Goal: Task Accomplishment & Management: Use online tool/utility

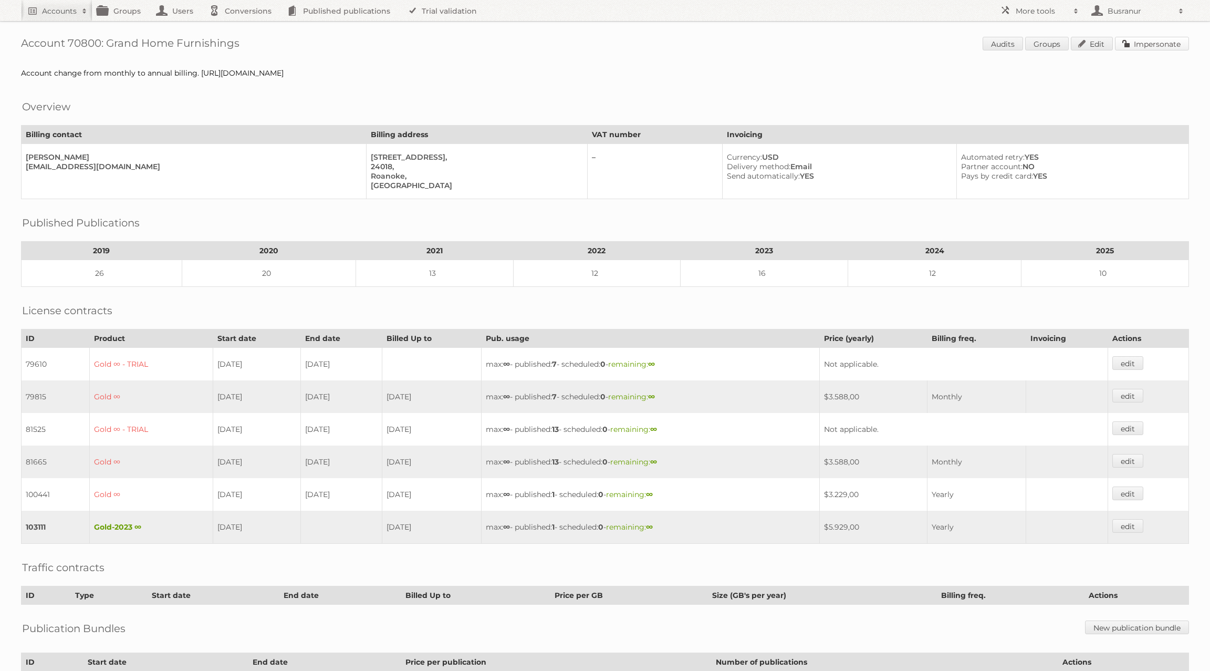
click at [1139, 47] on link "Impersonate" at bounding box center [1152, 44] width 74 height 14
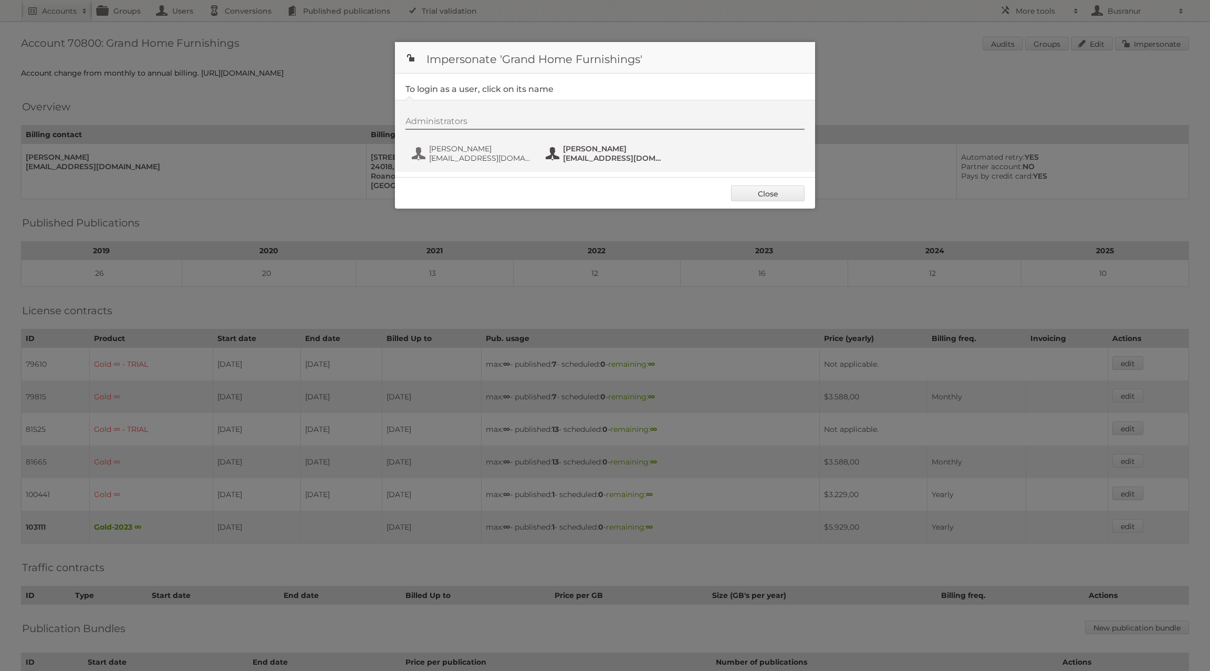
click at [624, 153] on span "prandolph@grandhomefurnishings.com" at bounding box center [614, 157] width 102 height 9
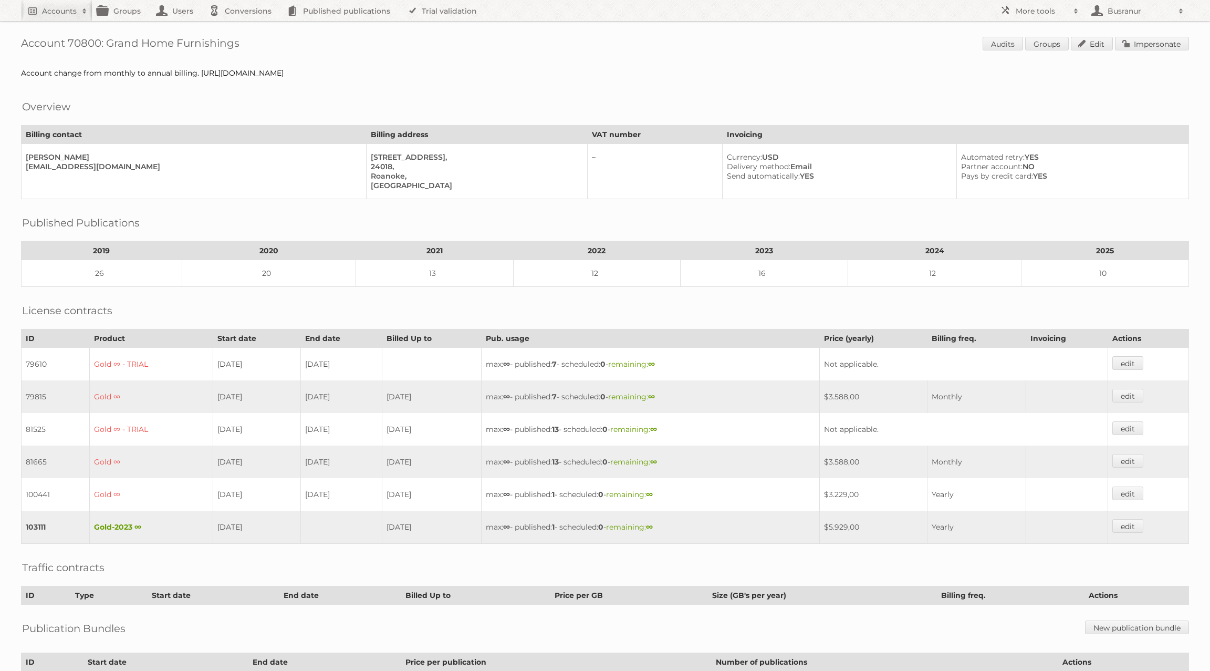
scroll to position [90, 0]
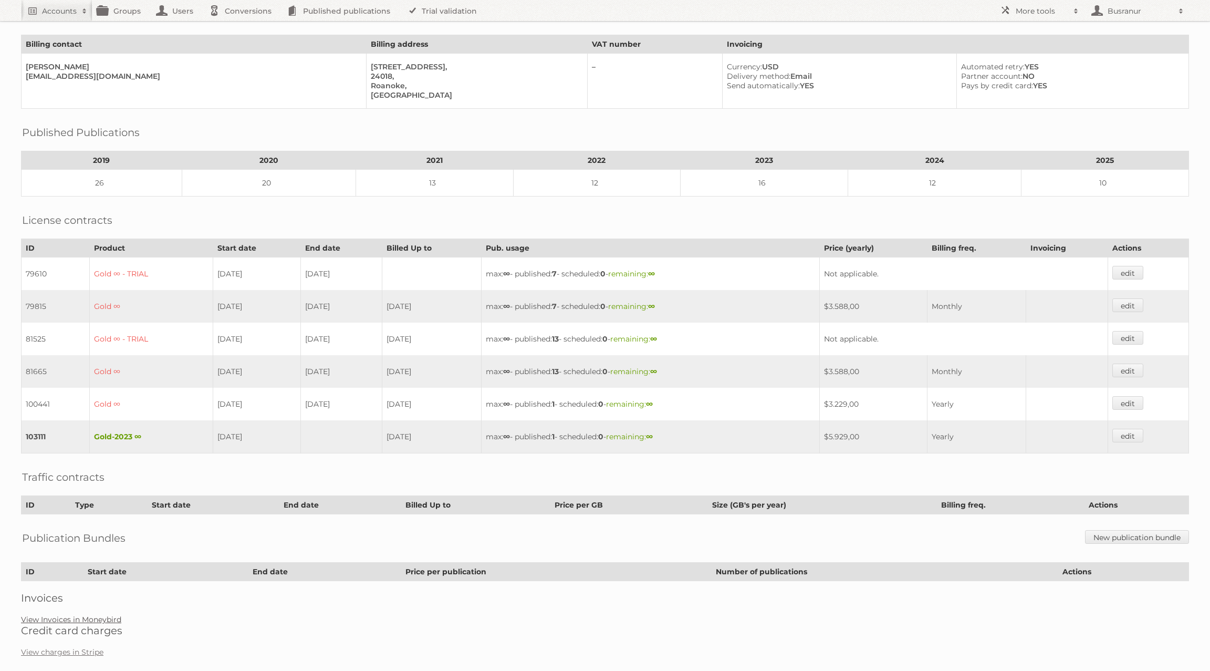
click at [95, 615] on link "View Invoices in Moneybird" at bounding box center [71, 619] width 100 height 9
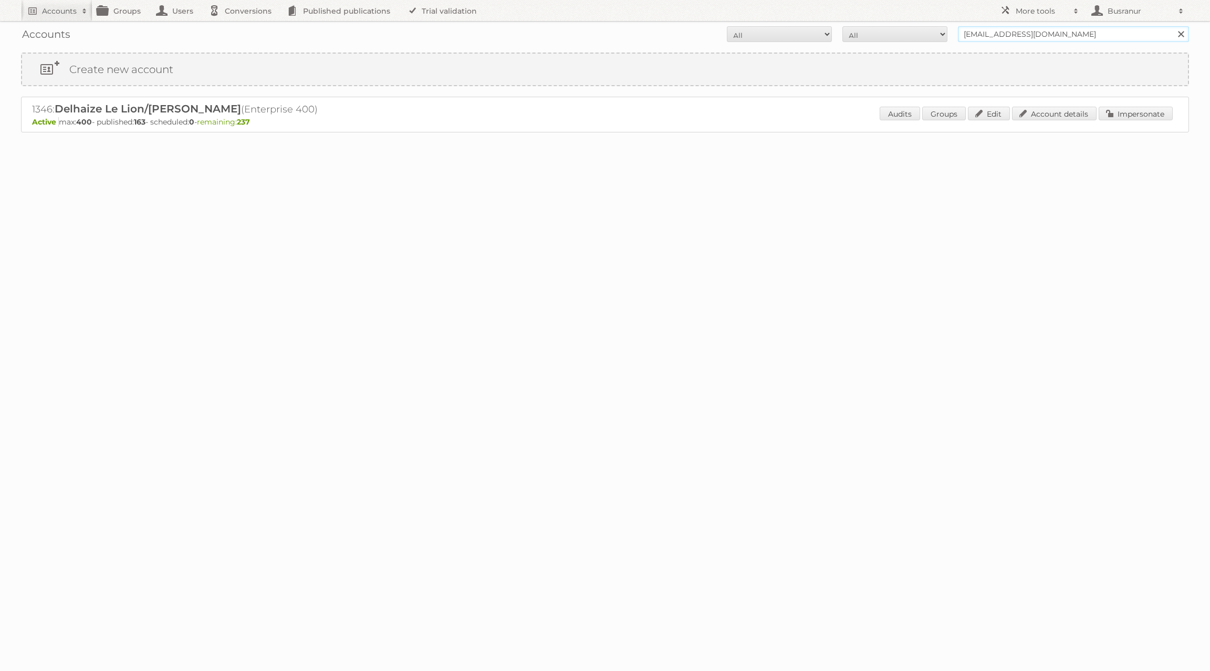
click at [1005, 35] on input "lcreyelman@delhaize.be" at bounding box center [1073, 34] width 231 height 16
paste input "[PERSON_NAME][EMAIL_ADDRESS][DOMAIN_NAME]"
type input "[PERSON_NAME][EMAIL_ADDRESS][DOMAIN_NAME]"
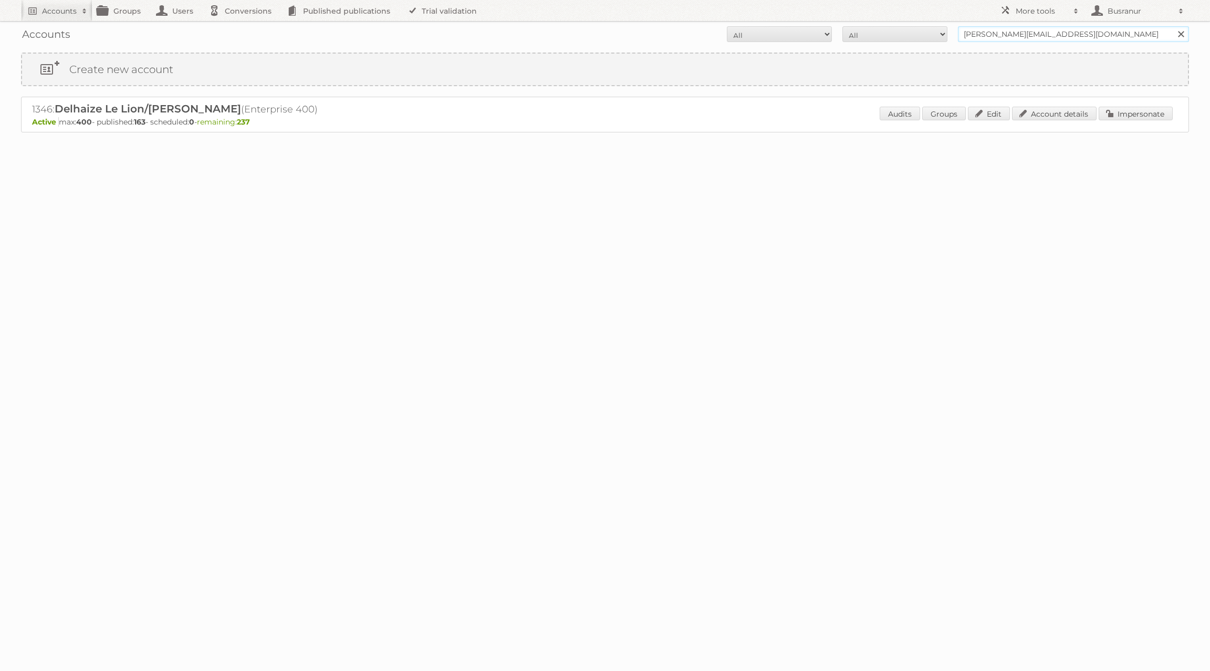
click at [1173, 26] on input "Search" at bounding box center [1181, 34] width 16 height 16
click at [1072, 117] on link "Account details" at bounding box center [1054, 114] width 85 height 14
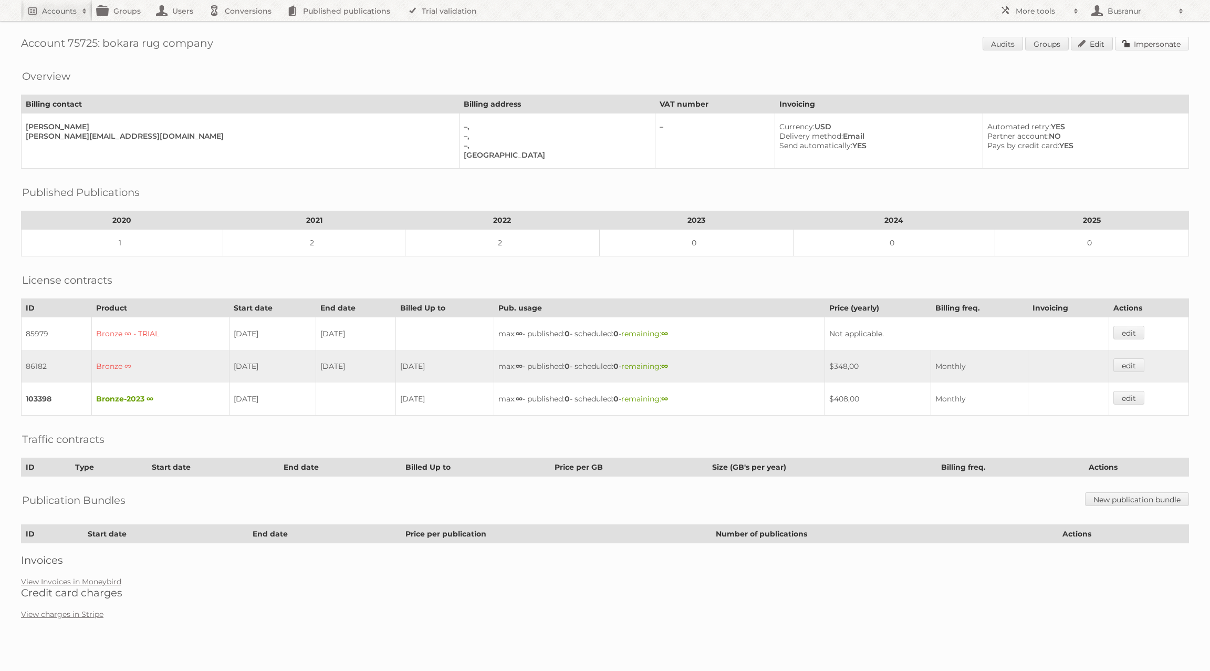
click at [1143, 47] on link "Impersonate" at bounding box center [1152, 44] width 74 height 14
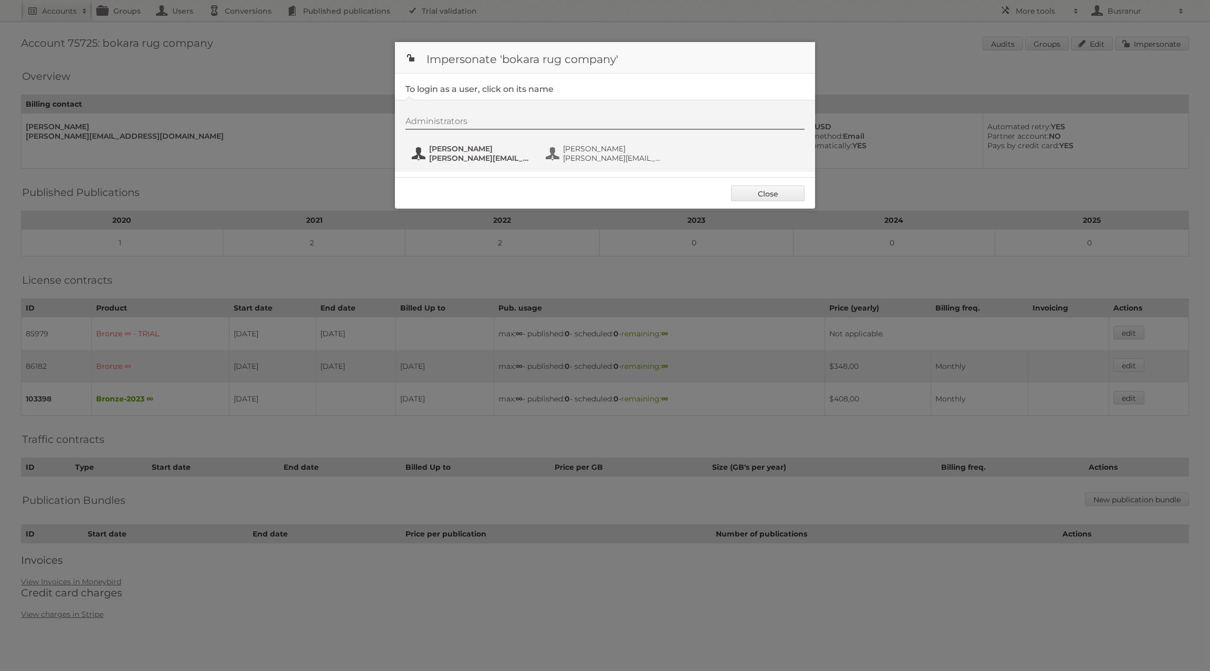
click at [516, 156] on span "[PERSON_NAME][EMAIL_ADDRESS][DOMAIN_NAME]" at bounding box center [480, 157] width 102 height 9
